Goal: Communication & Community: Connect with others

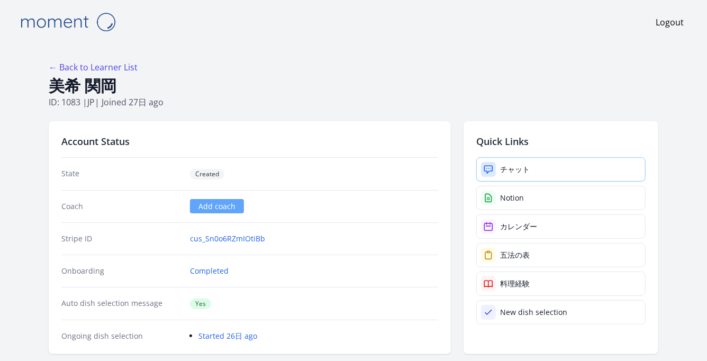
click at [539, 174] on link "チャット" at bounding box center [560, 169] width 169 height 24
click at [524, 167] on div "チャット" at bounding box center [515, 169] width 30 height 11
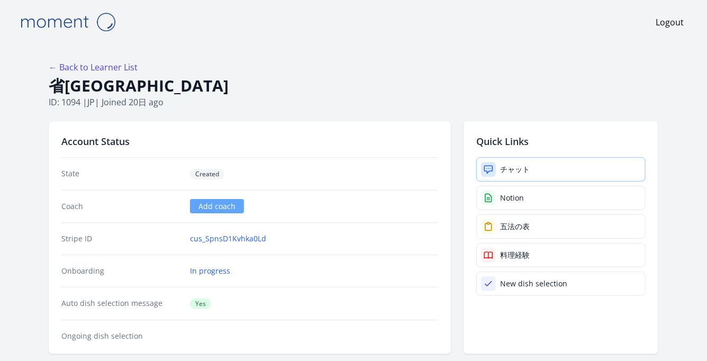
click at [489, 168] on icon at bounding box center [488, 169] width 11 height 11
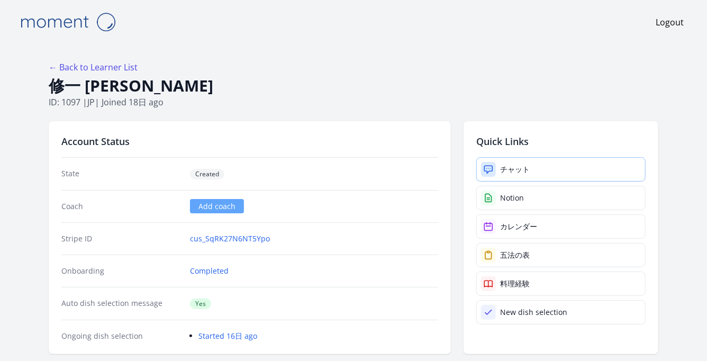
click at [512, 169] on div "チャット" at bounding box center [515, 169] width 30 height 11
click at [545, 162] on link "チャット" at bounding box center [560, 169] width 169 height 24
click at [505, 167] on div "チャット" at bounding box center [515, 169] width 30 height 11
click at [536, 166] on link "チャット" at bounding box center [560, 169] width 169 height 24
click at [520, 175] on link "チャット" at bounding box center [560, 169] width 169 height 24
